Goal: Task Accomplishment & Management: Use online tool/utility

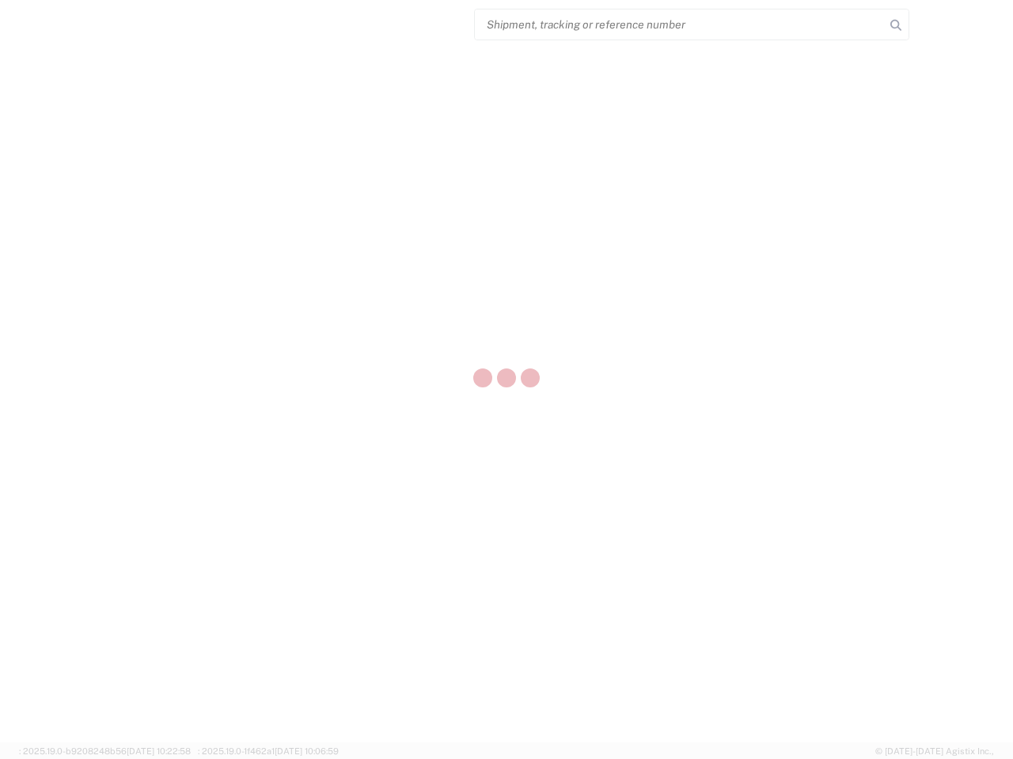
select select "US"
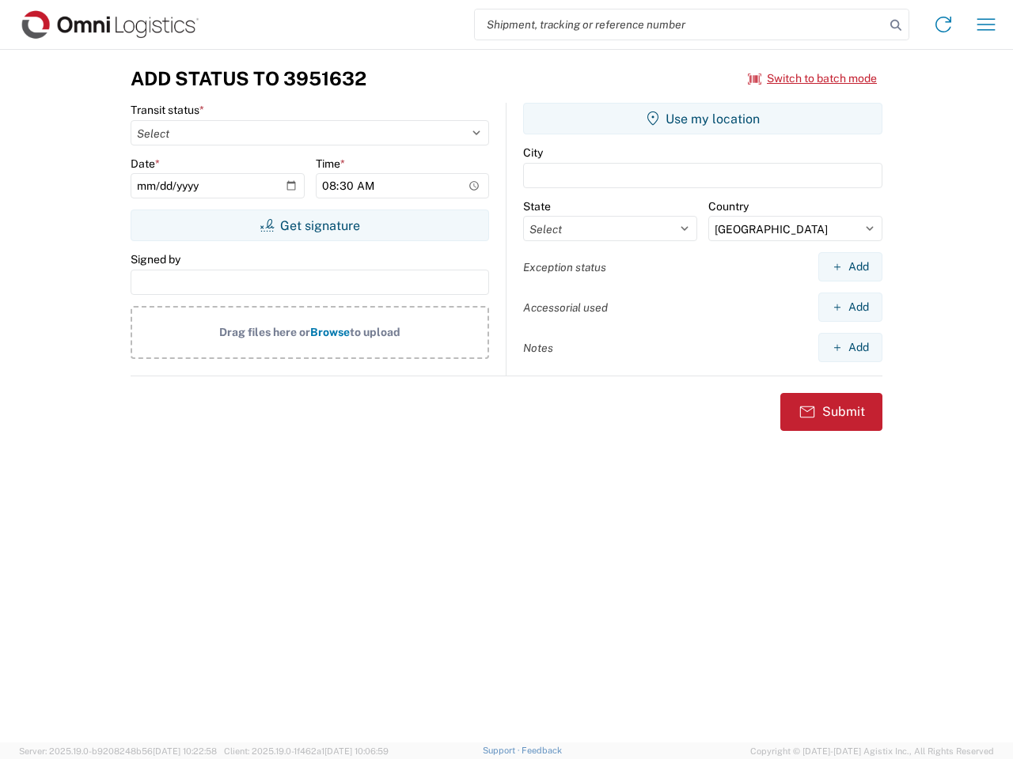
click at [680, 25] on input "search" at bounding box center [680, 24] width 410 height 30
click at [896, 25] on icon at bounding box center [895, 25] width 22 height 22
click at [943, 25] on icon at bounding box center [942, 24] width 25 height 25
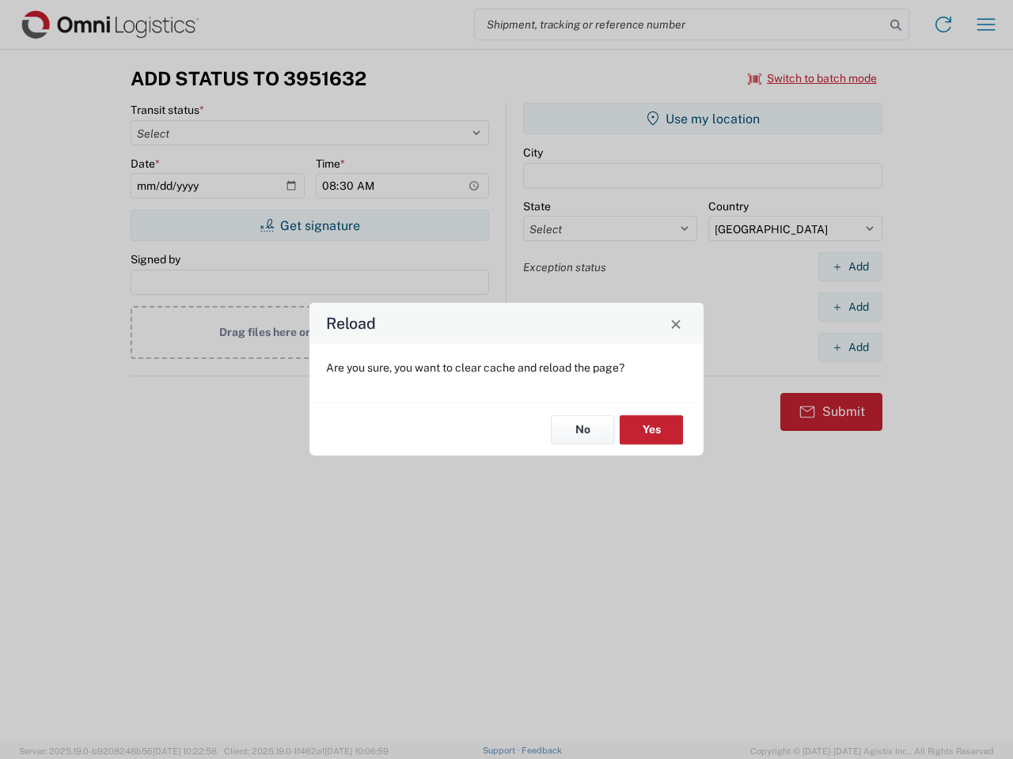
click at [812, 78] on div "Reload Are you sure, you want to clear cache and reload the page? No Yes" at bounding box center [506, 379] width 1013 height 759
click at [309, 225] on div "Reload Are you sure, you want to clear cache and reload the page? No Yes" at bounding box center [506, 379] width 1013 height 759
click at [702, 119] on div "Reload Are you sure, you want to clear cache and reload the page? No Yes" at bounding box center [506, 379] width 1013 height 759
click at [850, 267] on div "Reload Are you sure, you want to clear cache and reload the page? No Yes" at bounding box center [506, 379] width 1013 height 759
click at [850, 307] on div "Reload Are you sure, you want to clear cache and reload the page? No Yes" at bounding box center [506, 379] width 1013 height 759
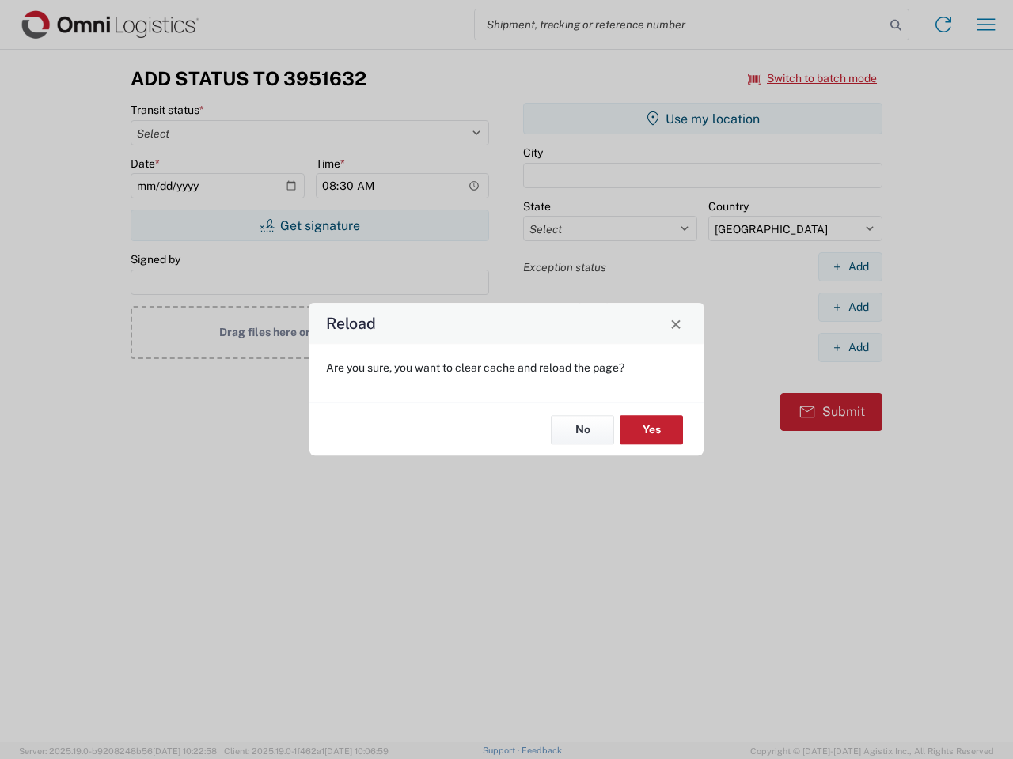
click at [850, 347] on div "Reload Are you sure, you want to clear cache and reload the page? No Yes" at bounding box center [506, 379] width 1013 height 759
